Goal: Information Seeking & Learning: Learn about a topic

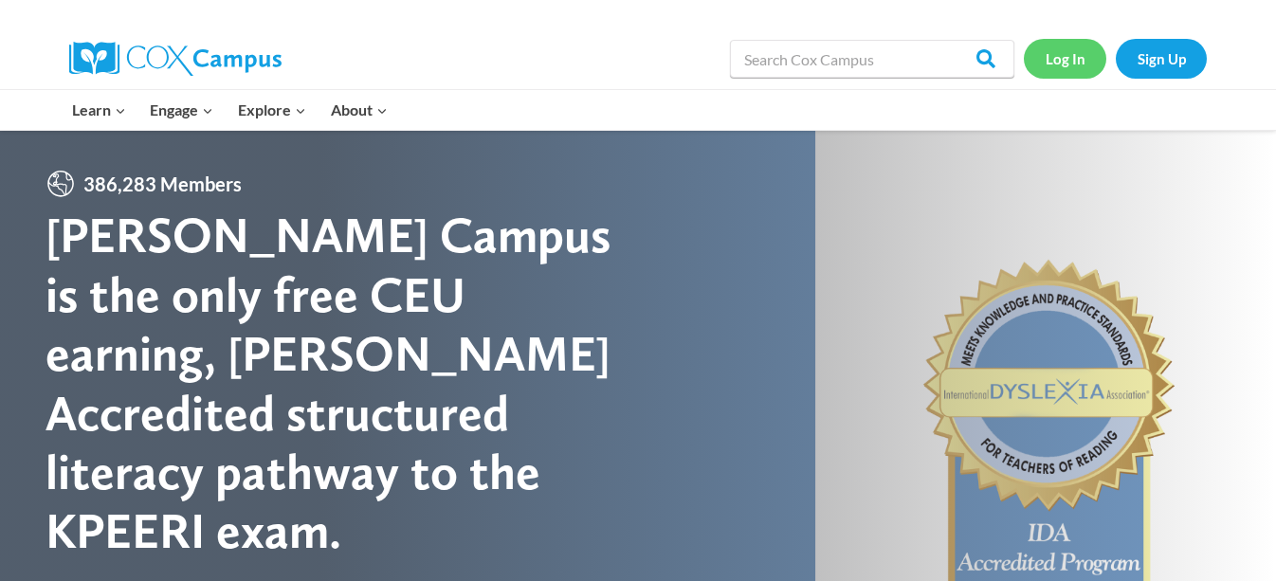
click at [1057, 59] on link "Log In" at bounding box center [1065, 58] width 82 height 39
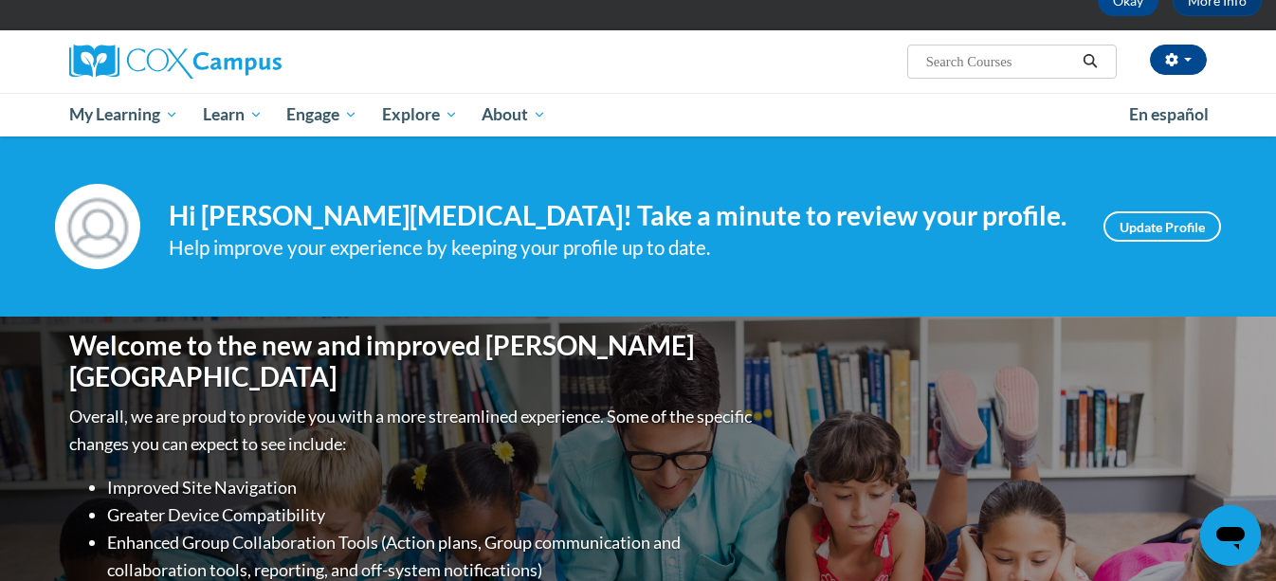
scroll to position [116, 0]
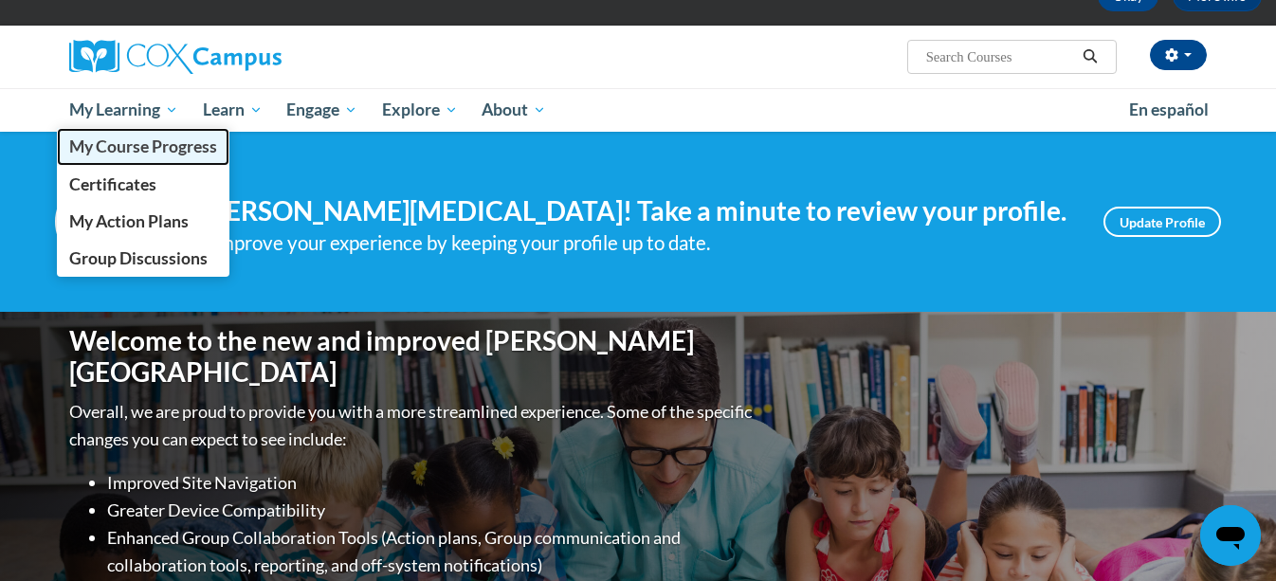
click at [177, 139] on span "My Course Progress" at bounding box center [143, 147] width 148 height 20
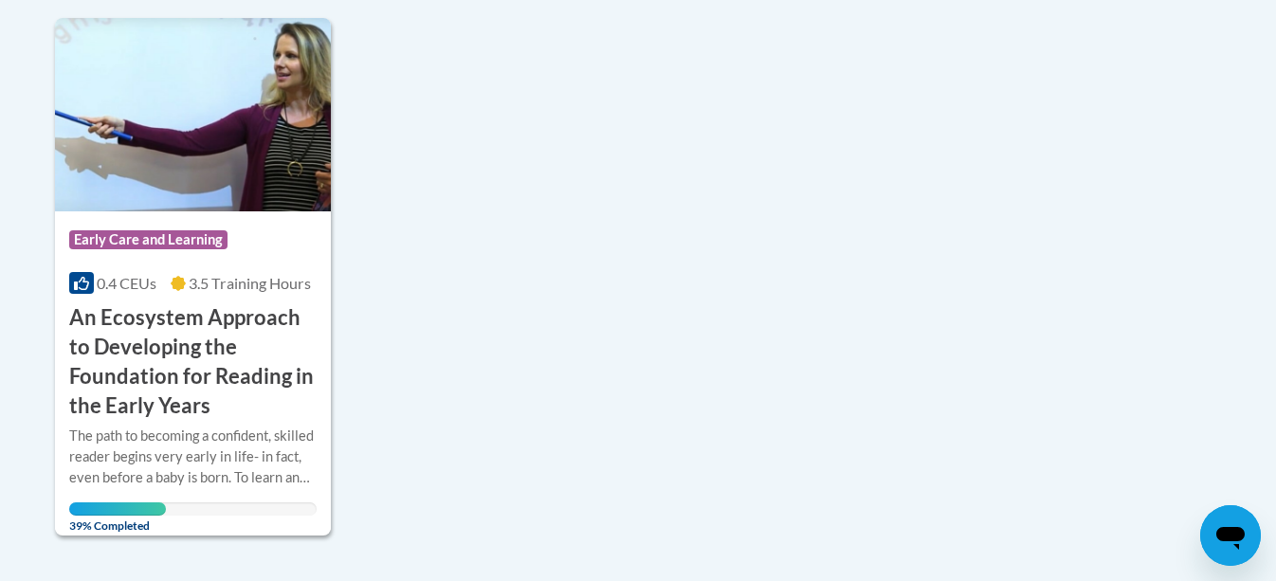
scroll to position [471, 0]
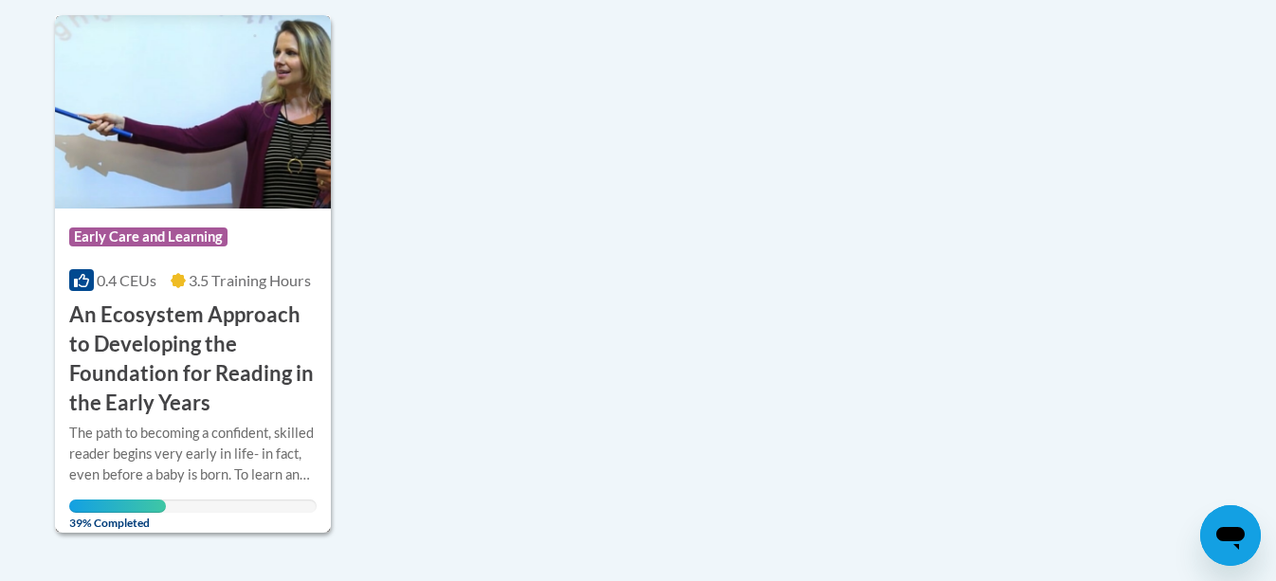
click at [322, 398] on div "Course Category: Early Care and Learning 0.4 CEUs 3.5 Training Hours COURSE An …" at bounding box center [193, 313] width 276 height 209
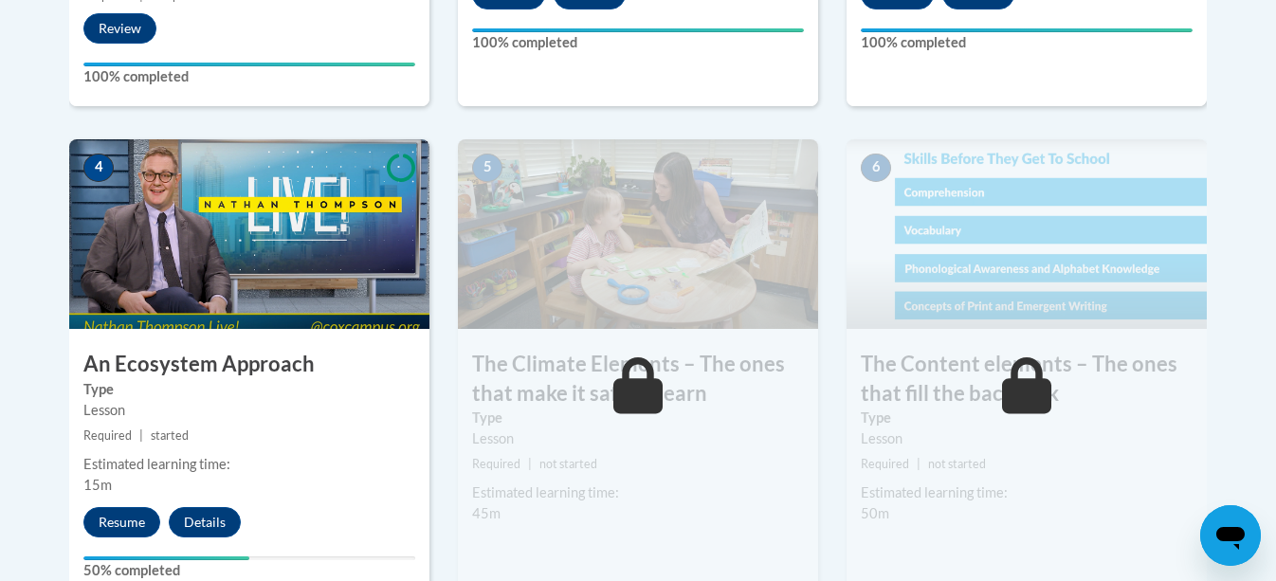
scroll to position [1067, 0]
